Goal: Task Accomplishment & Management: Manage account settings

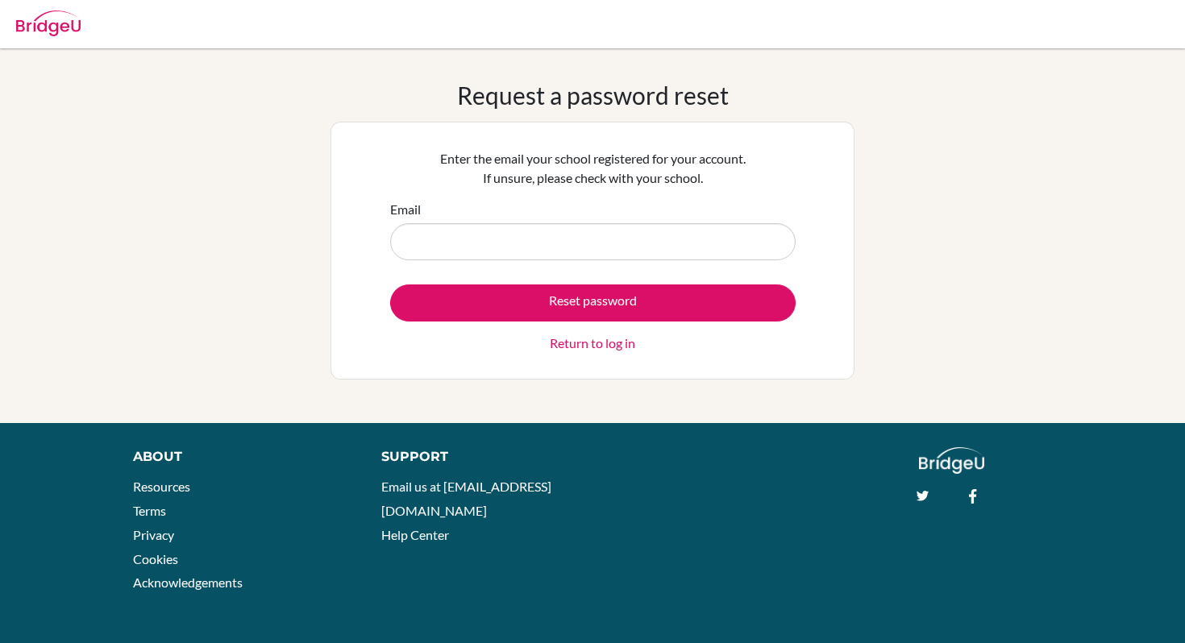
type input "[EMAIL_ADDRESS][DOMAIN_NAME]"
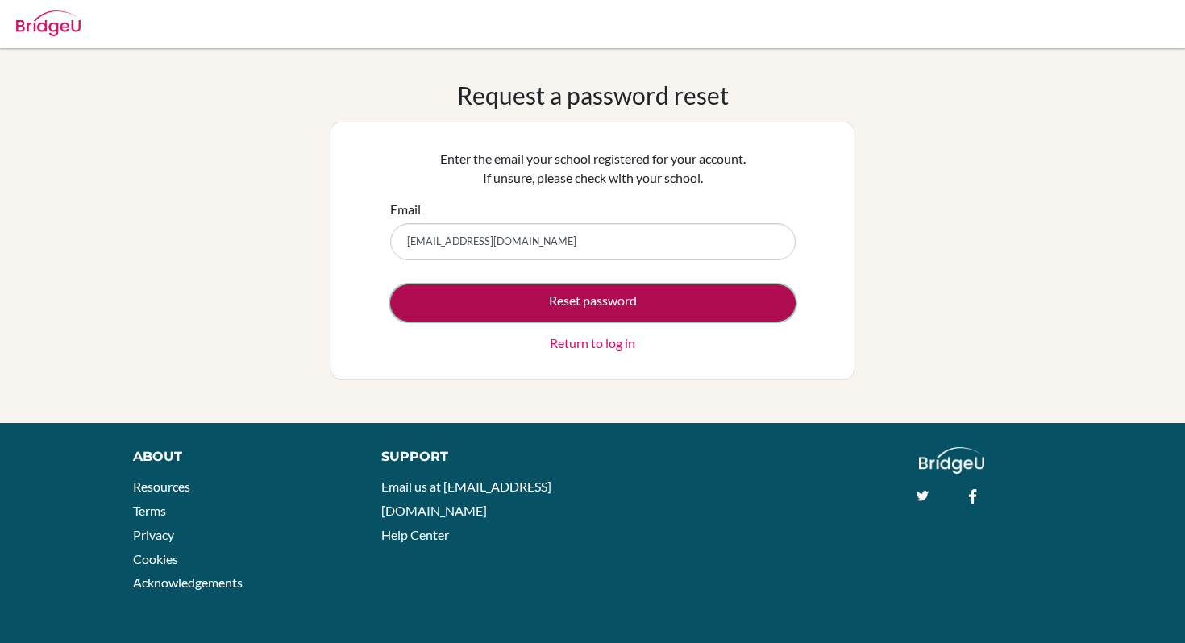
click at [576, 313] on button "Reset password" at bounding box center [592, 302] width 405 height 37
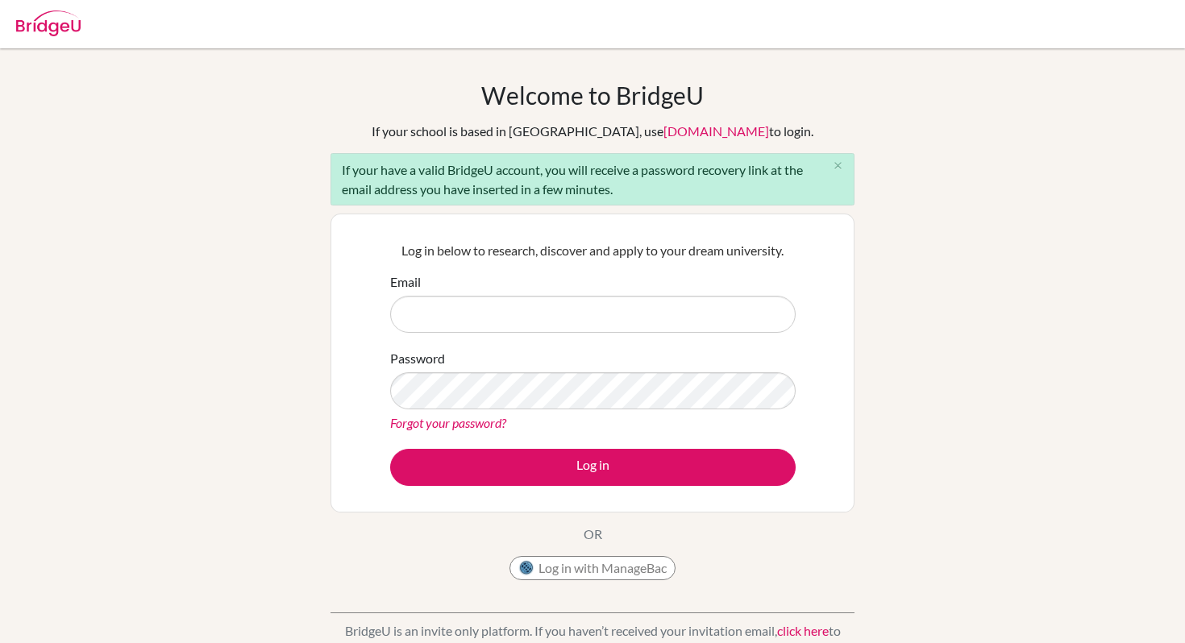
click at [418, 318] on input "Email" at bounding box center [592, 314] width 405 height 37
type input "ariel.lin@iis.kh.edu.tw"
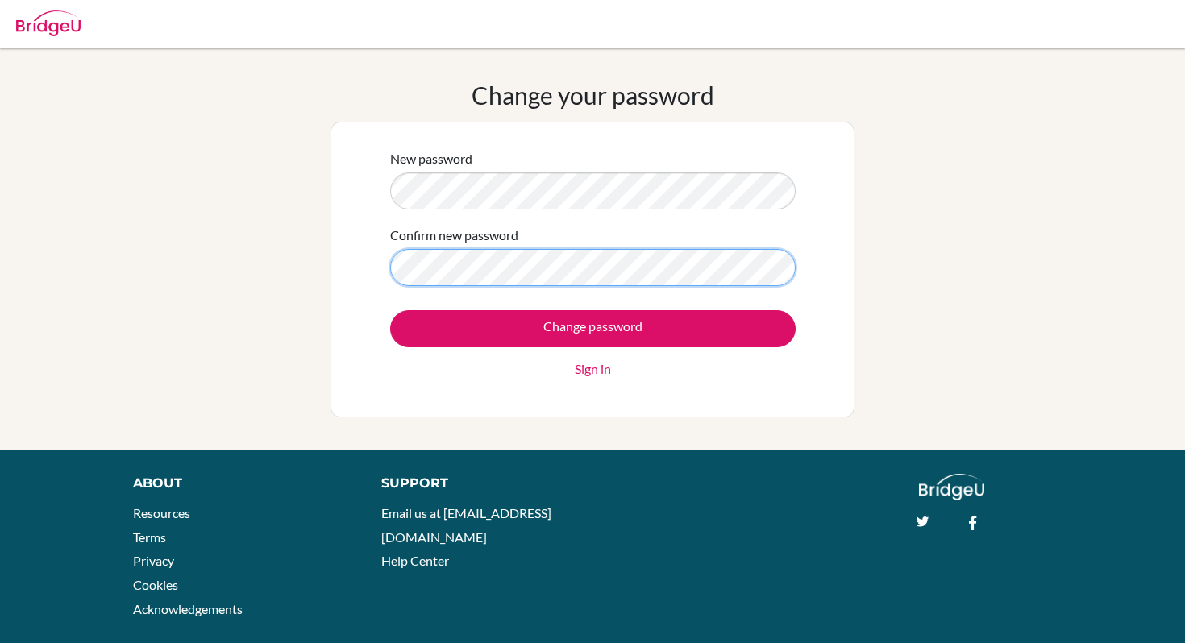
click at [390, 310] on input "Change password" at bounding box center [592, 328] width 405 height 37
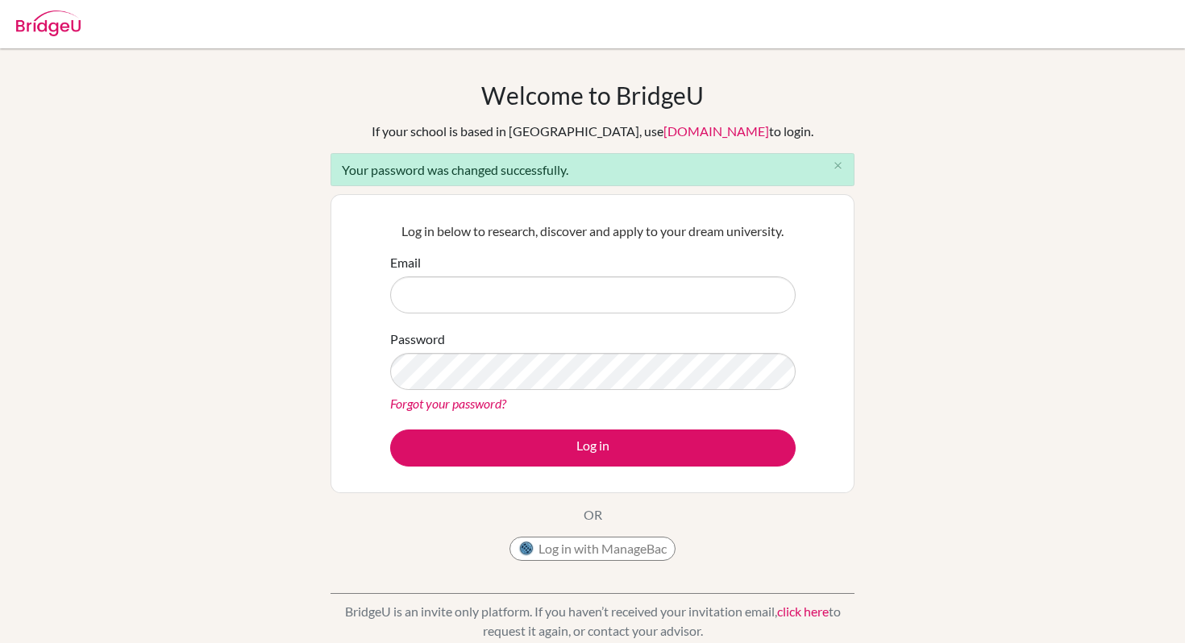
click at [471, 296] on input "Email" at bounding box center [592, 294] width 405 height 37
type input "ariel.lin@iis.kh.edu.tw"
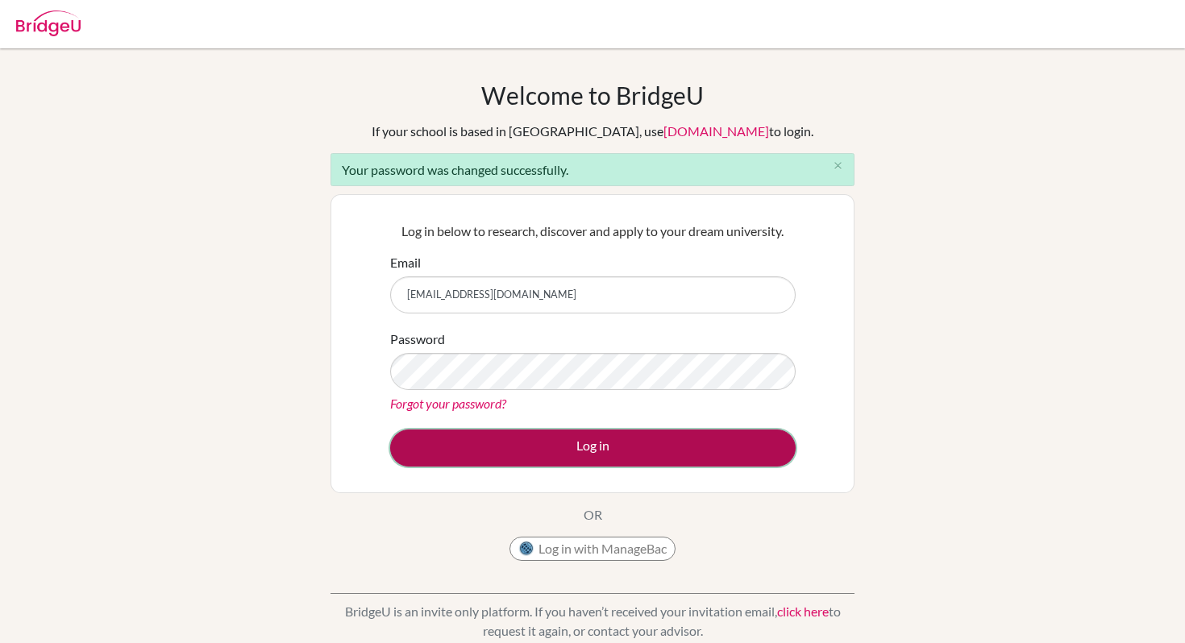
click at [536, 446] on button "Log in" at bounding box center [592, 448] width 405 height 37
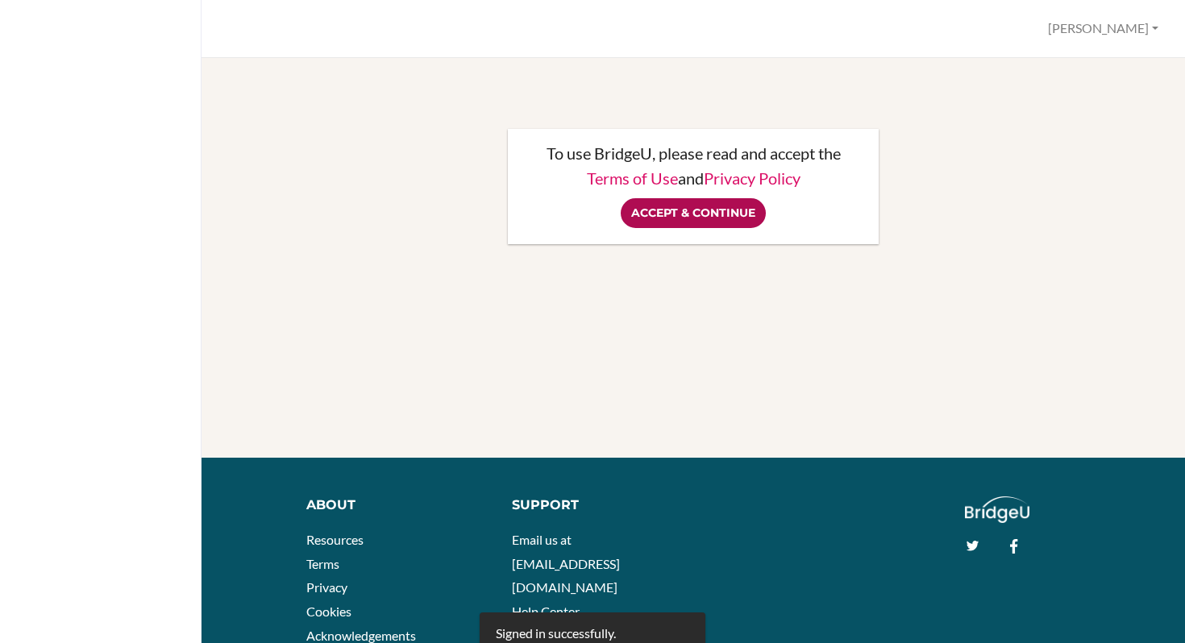
click at [682, 222] on input "Accept & Continue" at bounding box center [692, 213] width 145 height 30
